Goal: Find specific page/section: Find specific page/section

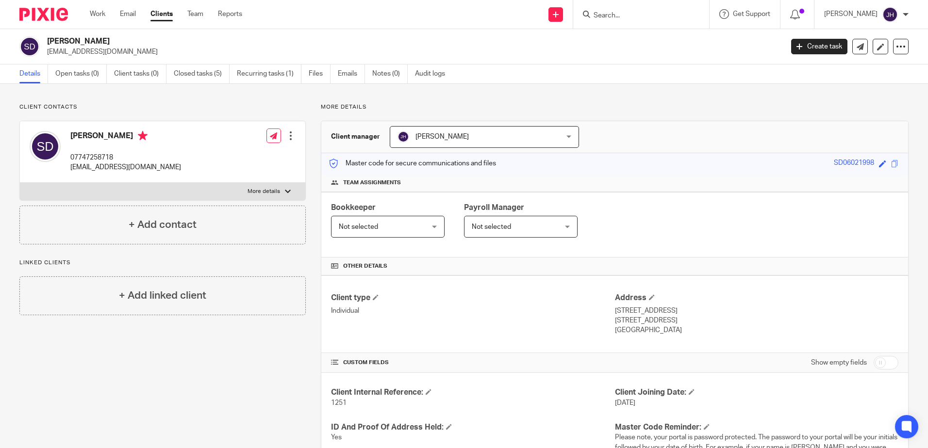
click at [661, 14] on input "Search" at bounding box center [636, 16] width 87 height 9
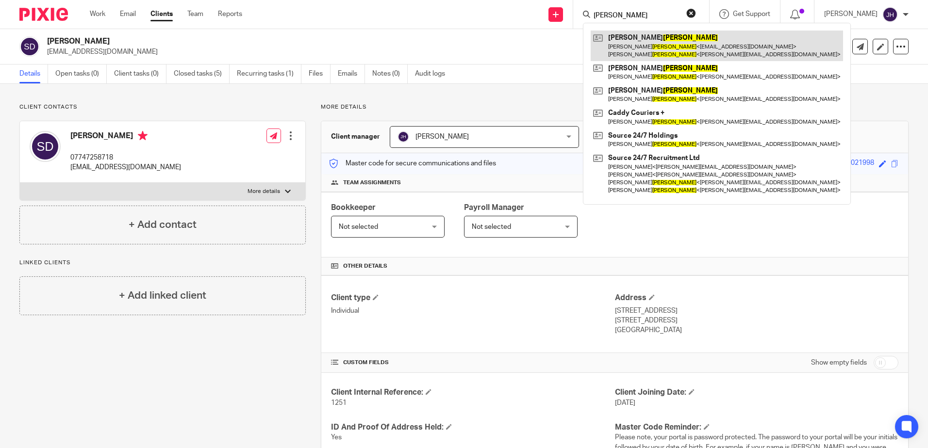
type input "[PERSON_NAME]"
click at [666, 33] on link at bounding box center [717, 46] width 252 height 30
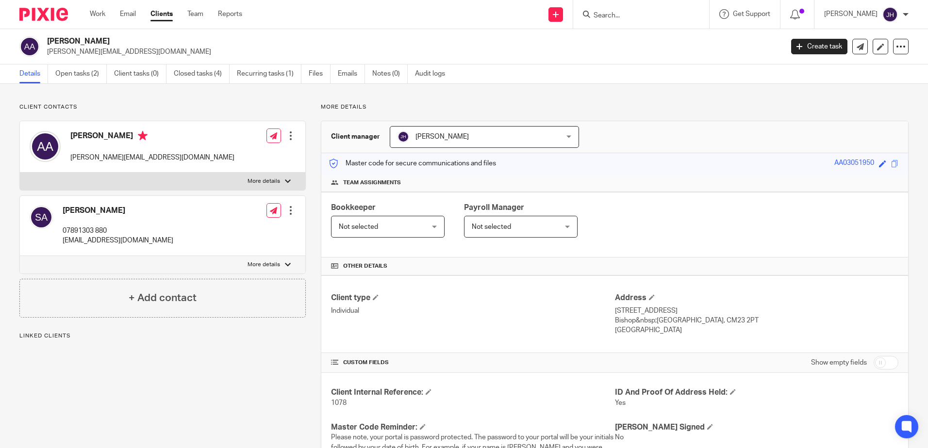
click at [263, 181] on p "More details" at bounding box center [264, 182] width 33 height 8
click at [20, 173] on input "More details" at bounding box center [19, 172] width 0 height 0
checkbox input "true"
